Goal: Task Accomplishment & Management: Complete application form

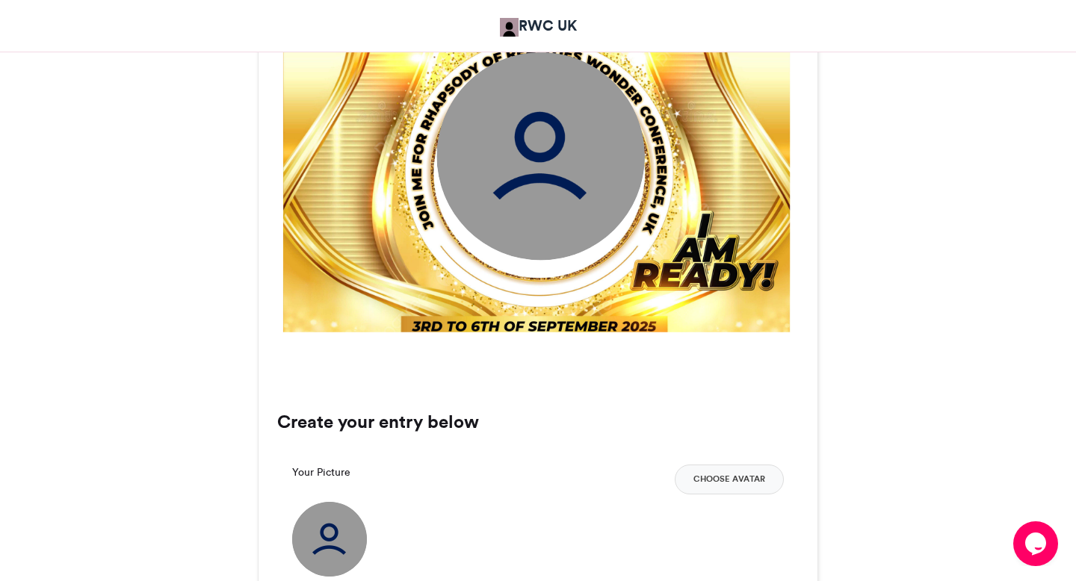
scroll to position [681, 0]
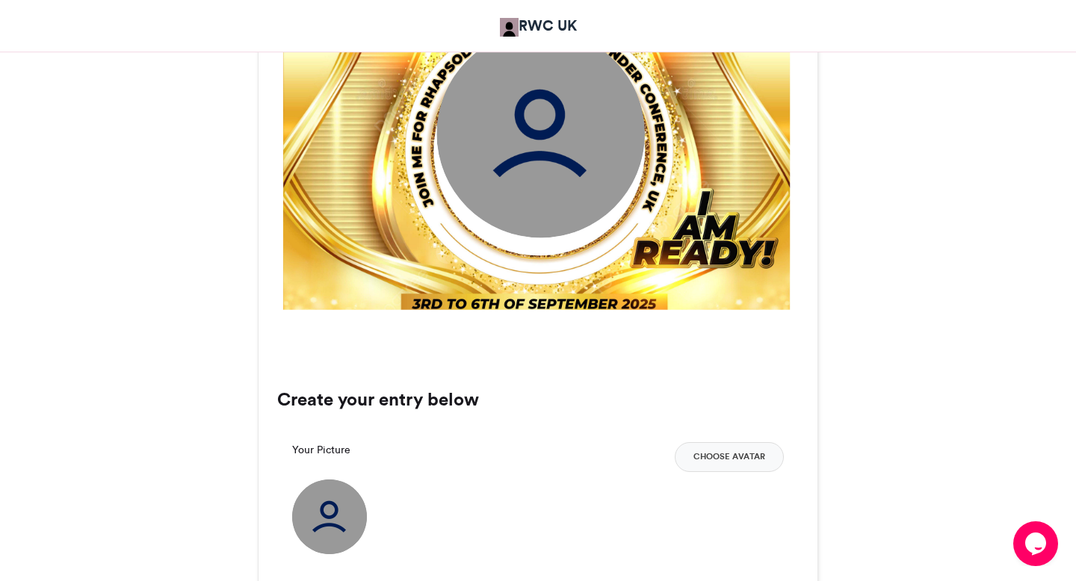
click at [529, 203] on img at bounding box center [540, 133] width 208 height 208
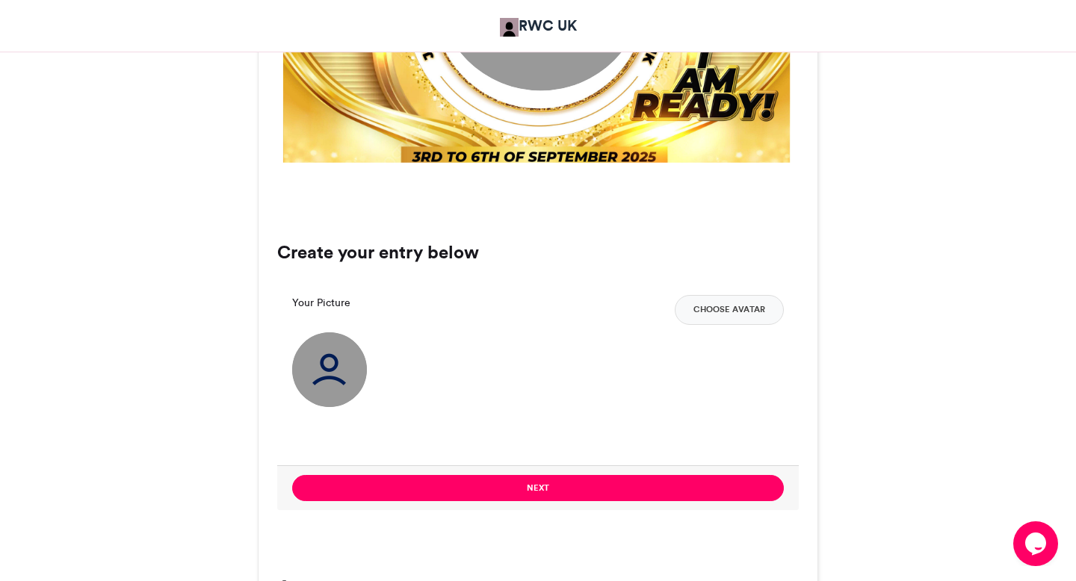
scroll to position [891, 0]
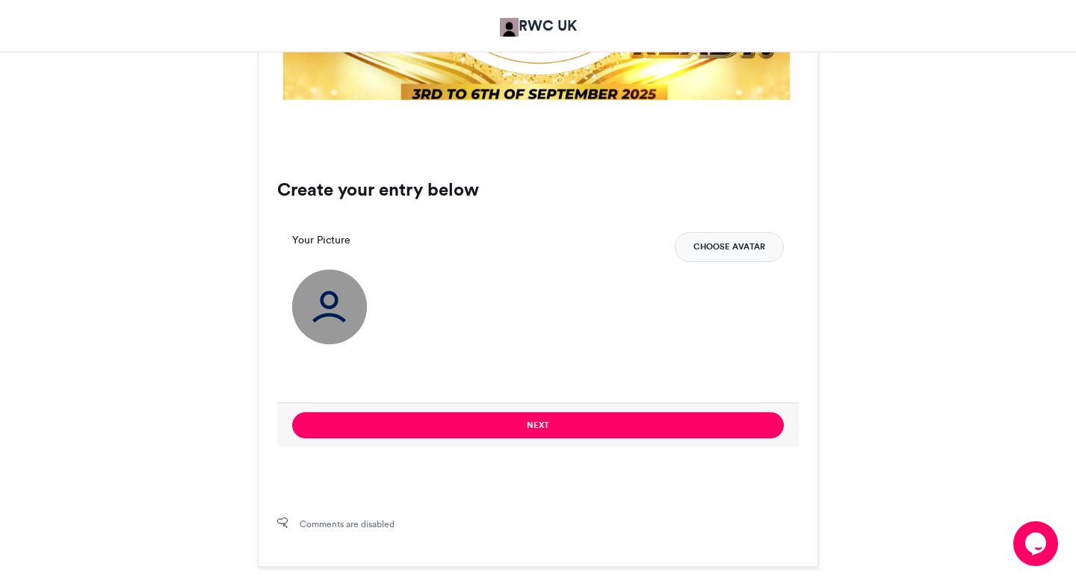
click at [721, 248] on button "Choose Avatar" at bounding box center [729, 247] width 109 height 30
click at [747, 241] on button "Choose Avatar" at bounding box center [729, 247] width 109 height 30
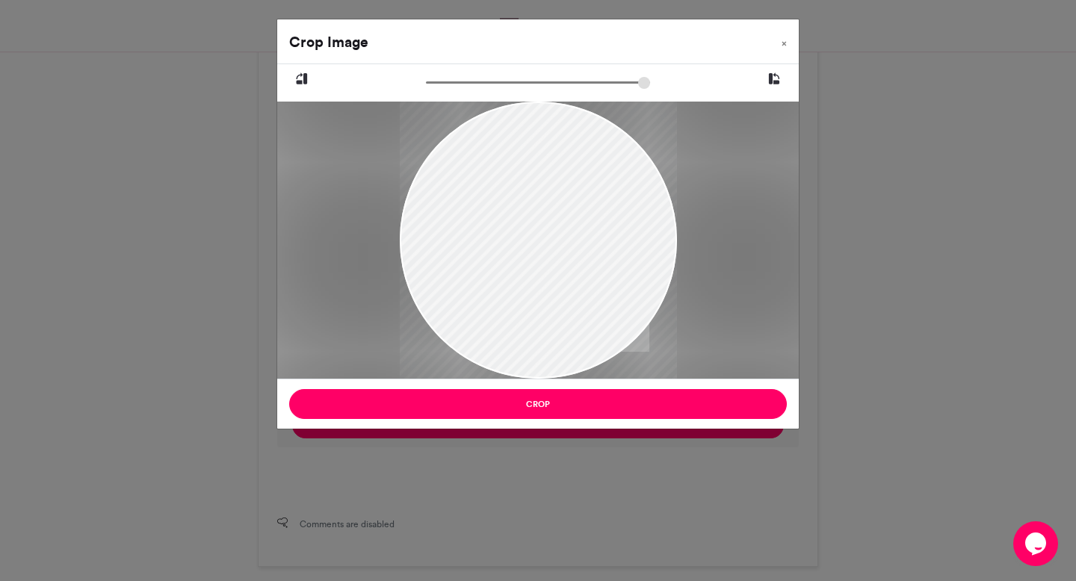
click at [591, 220] on div at bounding box center [538, 240] width 277 height 286
click at [581, 330] on div at bounding box center [538, 240] width 277 height 286
drag, startPoint x: 428, startPoint y: 83, endPoint x: 483, endPoint y: 83, distance: 55.3
type input "*****"
click at [483, 83] on input "zoom" at bounding box center [538, 82] width 224 height 14
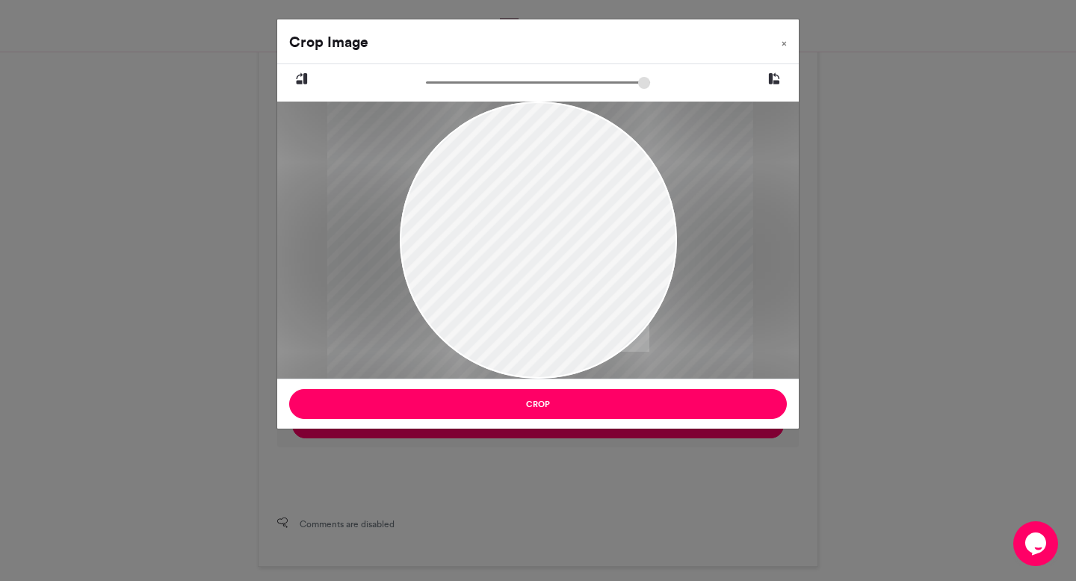
drag, startPoint x: 524, startPoint y: 188, endPoint x: 525, endPoint y: 256, distance: 68.0
click at [525, 256] on div at bounding box center [540, 308] width 426 height 440
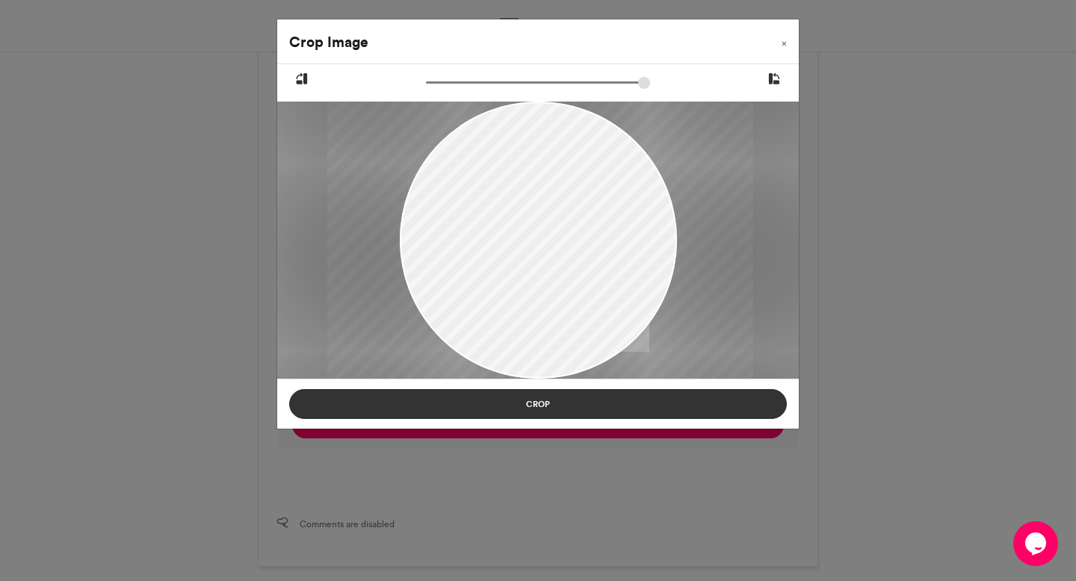
click at [560, 415] on button "Crop" at bounding box center [538, 404] width 498 height 30
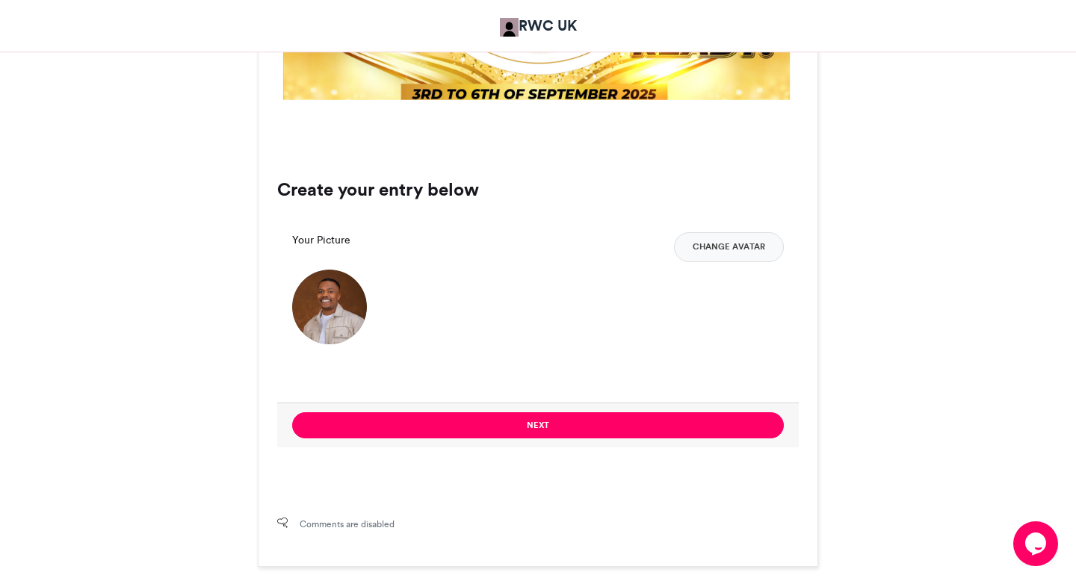
click at [546, 445] on div "Next" at bounding box center [538, 425] width 522 height 45
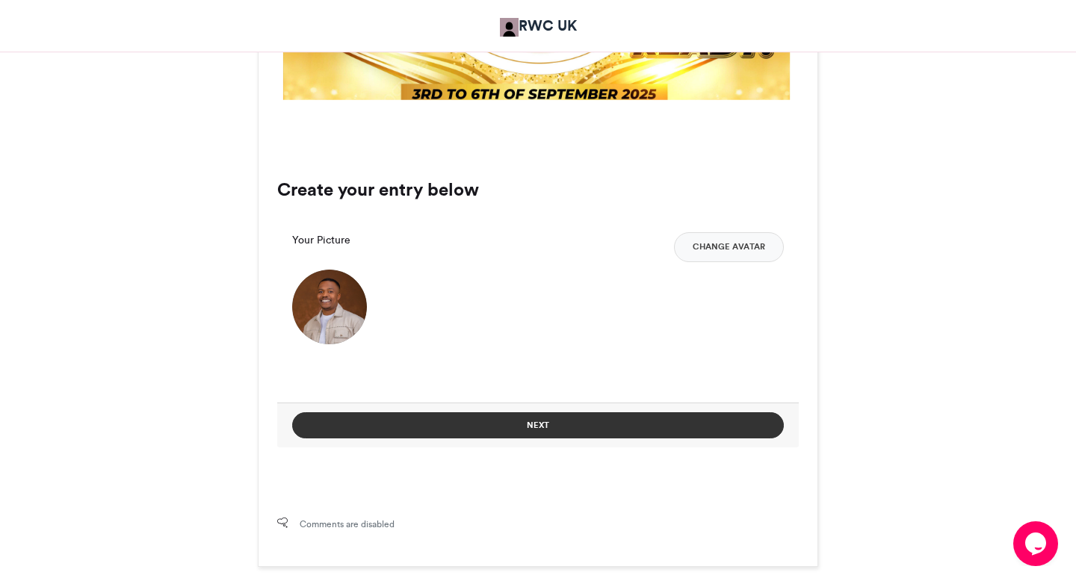
click at [565, 433] on button "Next" at bounding box center [538, 425] width 492 height 26
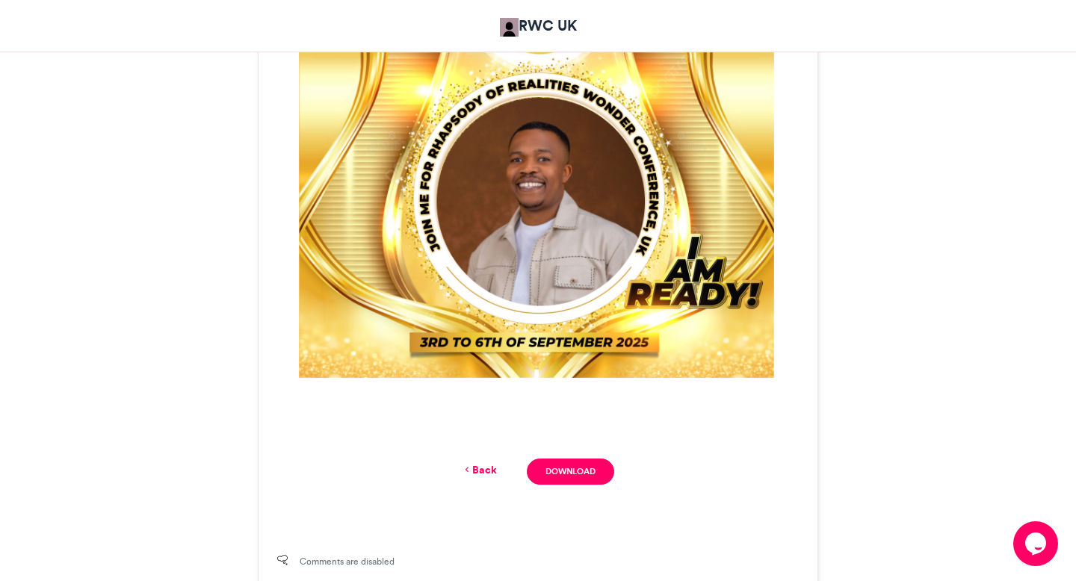
scroll to position [612, 0]
